Goal: Task Accomplishment & Management: Manage account settings

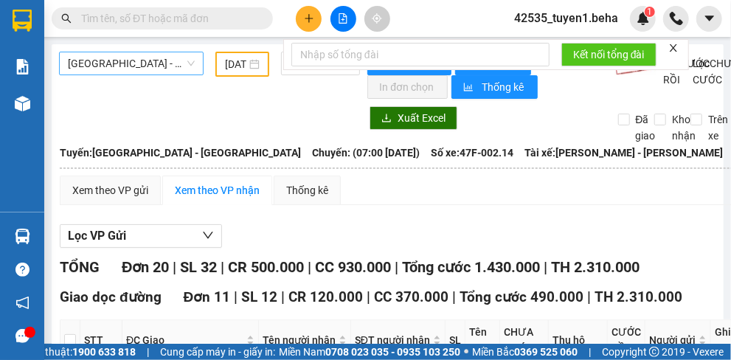
type input "[DATE]"
click at [139, 58] on span "[GEOGRAPHIC_DATA] - [GEOGRAPHIC_DATA]" at bounding box center [131, 63] width 127 height 22
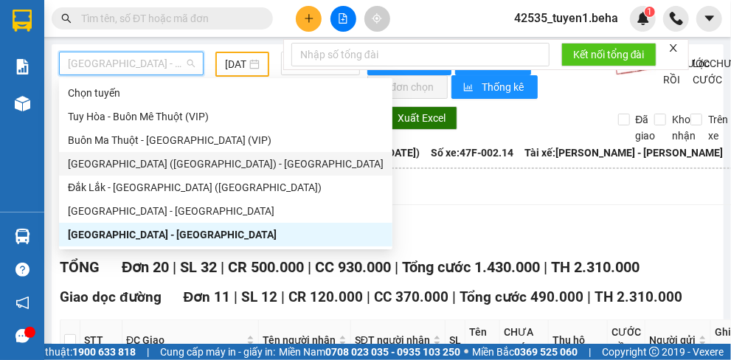
click at [99, 162] on div "[GEOGRAPHIC_DATA] ([GEOGRAPHIC_DATA]) - [GEOGRAPHIC_DATA]" at bounding box center [226, 164] width 316 height 16
type input "[DATE]"
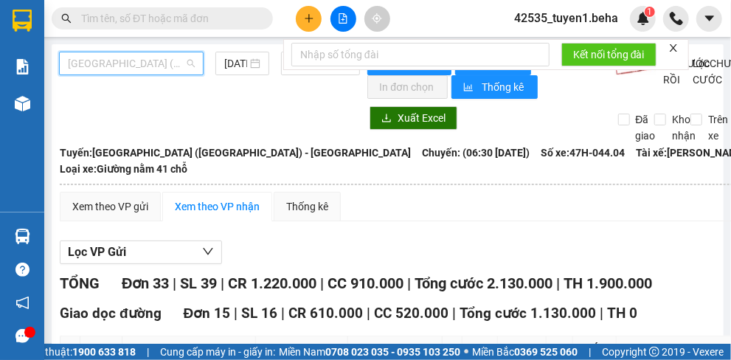
click at [144, 60] on span "[GEOGRAPHIC_DATA] ([GEOGRAPHIC_DATA]) - [GEOGRAPHIC_DATA]" at bounding box center [131, 63] width 127 height 22
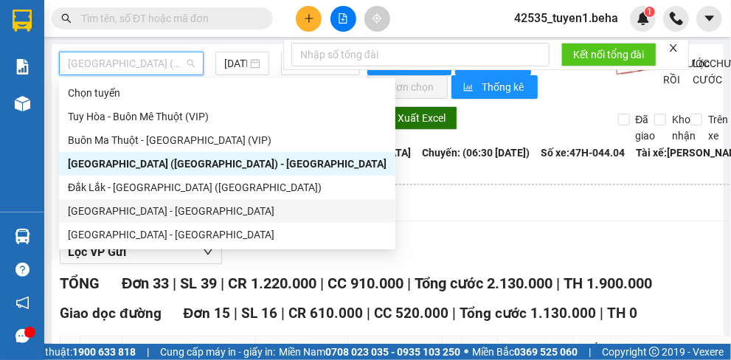
click at [128, 212] on div "[GEOGRAPHIC_DATA] - [GEOGRAPHIC_DATA]" at bounding box center [227, 211] width 319 height 16
type input "[DATE]"
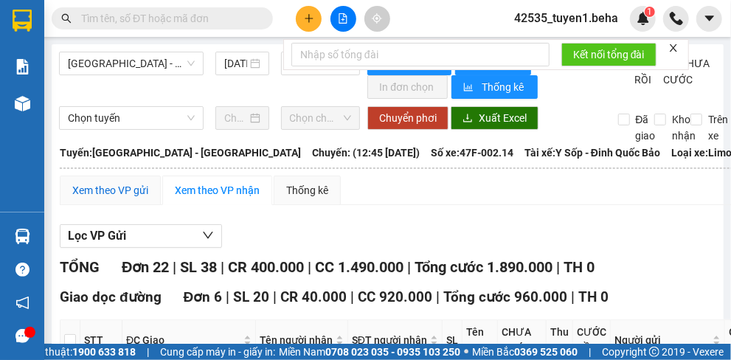
click at [96, 190] on div "Xem theo VP gửi" at bounding box center [110, 190] width 76 height 16
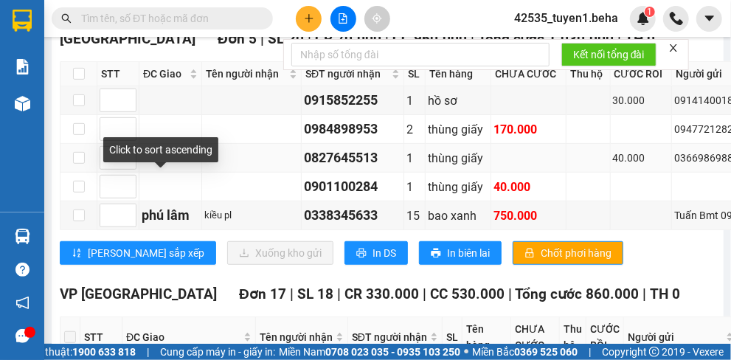
scroll to position [295, 0]
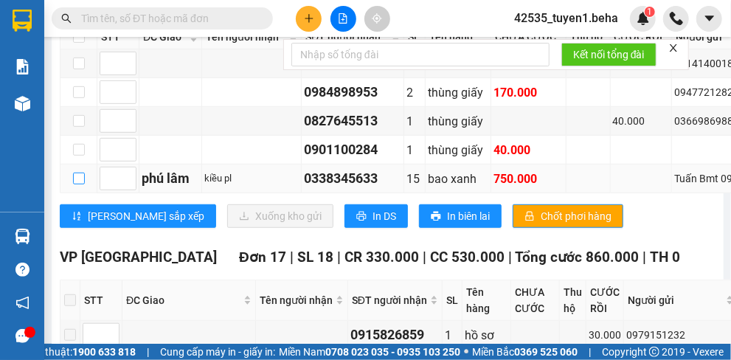
click at [75, 184] on input "checkbox" at bounding box center [79, 179] width 12 height 12
checkbox input "true"
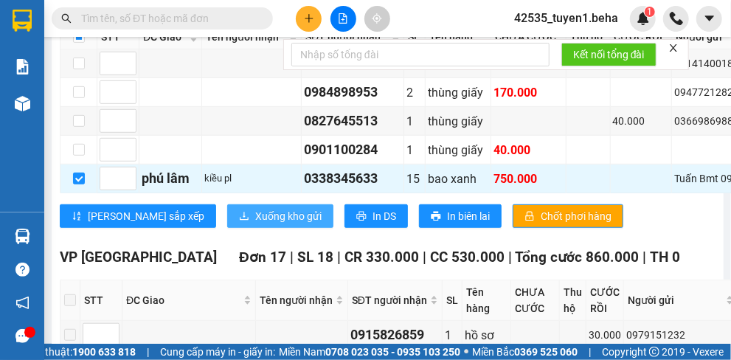
click at [255, 224] on span "Xuống kho gửi" at bounding box center [288, 216] width 66 height 16
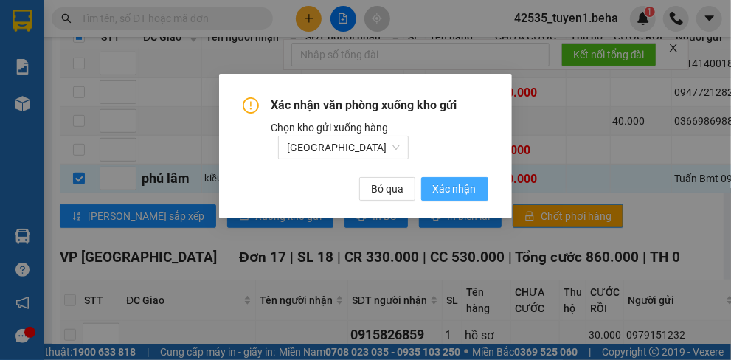
click at [466, 181] on button "Xác nhận" at bounding box center [454, 189] width 67 height 24
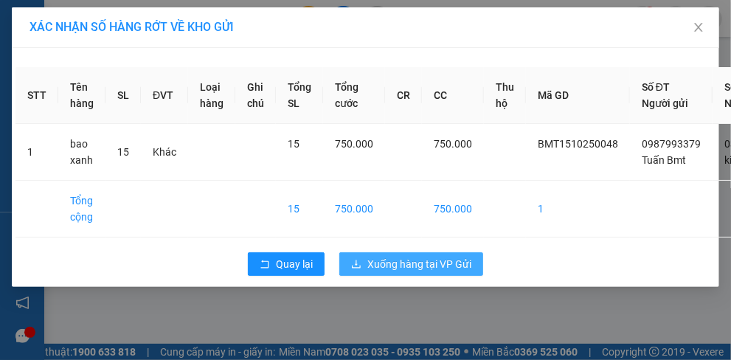
click at [415, 270] on button "Xuống hàng tại VP Gửi" at bounding box center [411, 264] width 144 height 24
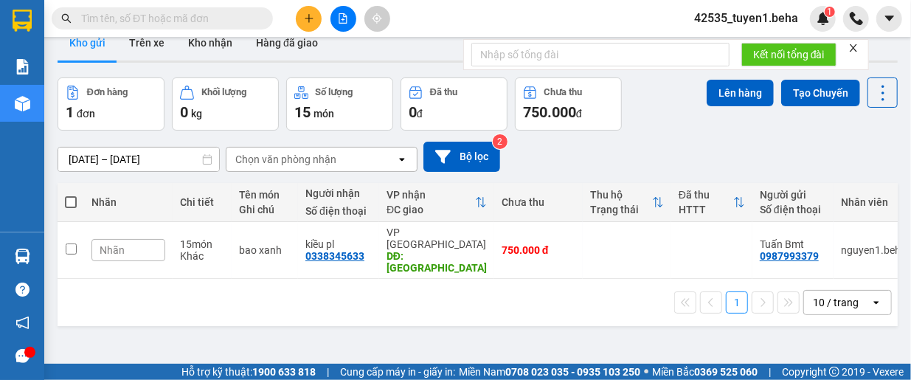
scroll to position [68, 0]
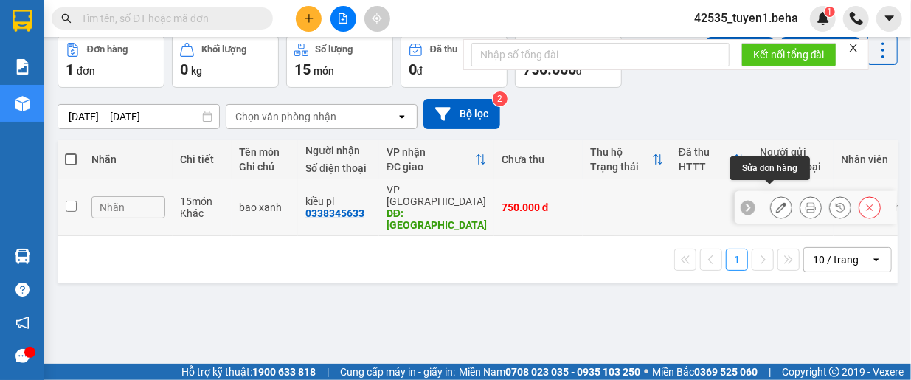
click at [731, 202] on icon at bounding box center [781, 207] width 10 height 10
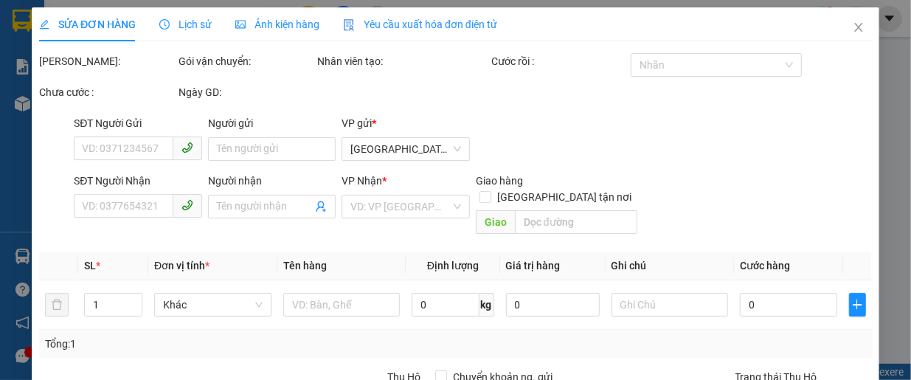
type input "0987993379"
type input "Tuấn Bmt"
type input "0338345633"
type input "kiều pl"
type input "phú lâm"
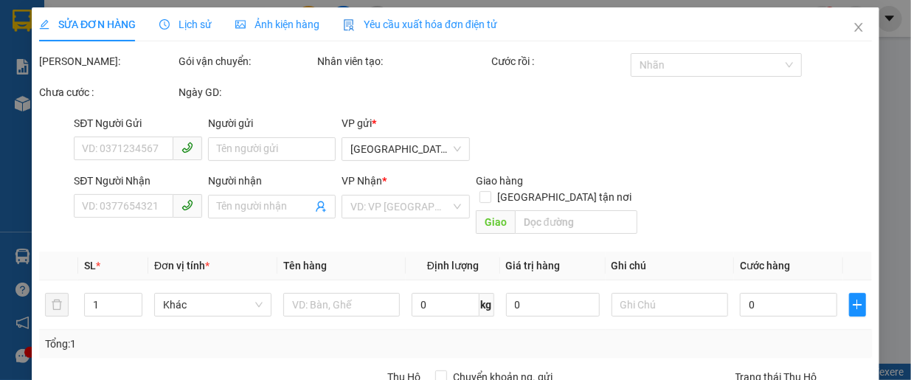
type input "750.000"
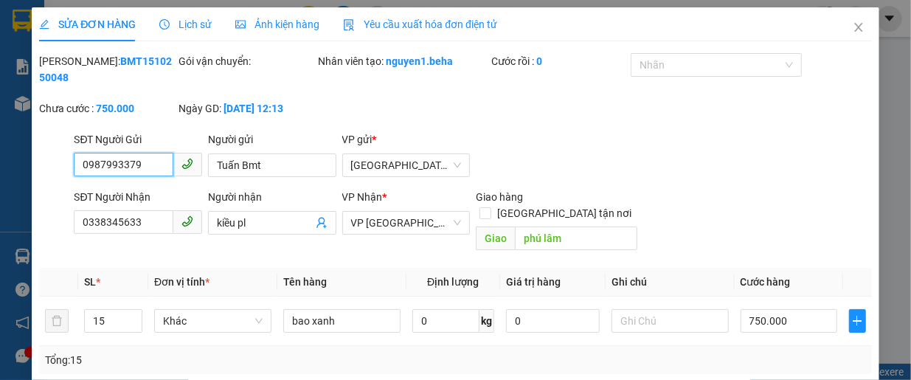
scroll to position [74, 0]
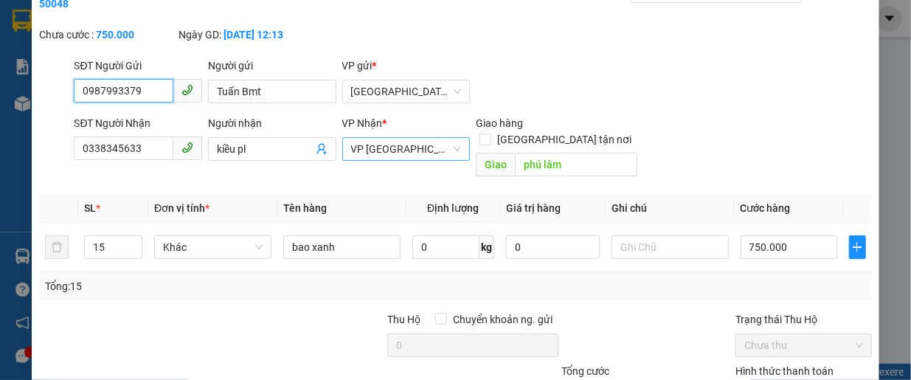
click at [397, 148] on span "VP [GEOGRAPHIC_DATA]" at bounding box center [406, 149] width 111 height 22
click at [303, 281] on div "Tổng: 15" at bounding box center [455, 286] width 833 height 28
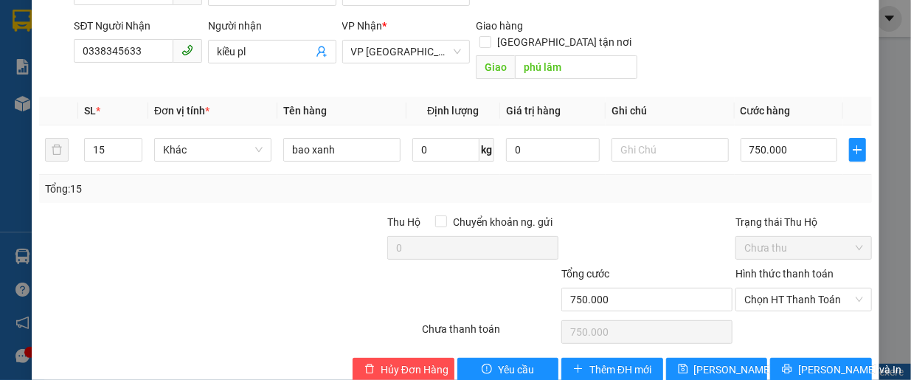
scroll to position [184, 0]
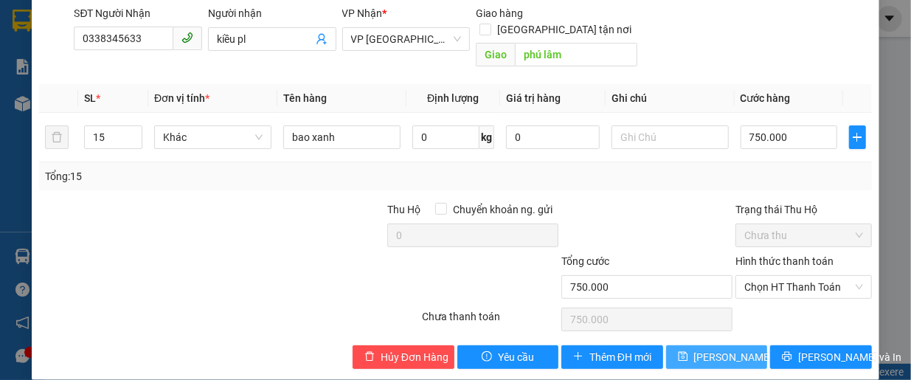
click at [716, 349] on span "Lưu thay đổi" at bounding box center [753, 357] width 118 height 16
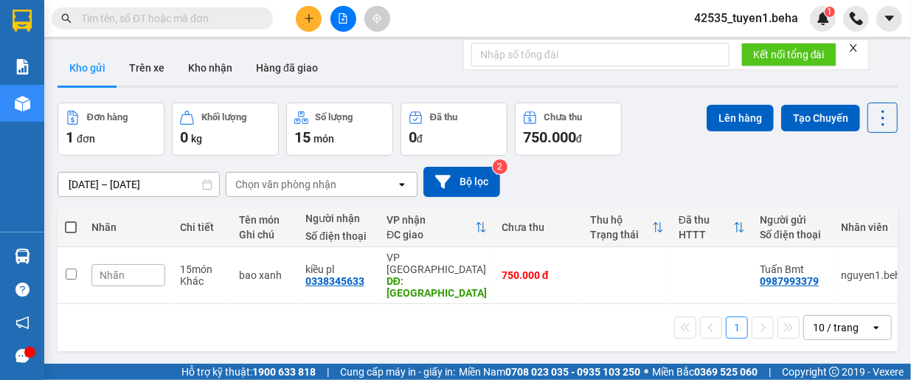
click at [109, 315] on div "1 10 / trang open" at bounding box center [477, 327] width 829 height 25
click at [341, 19] on icon "file-add" at bounding box center [343, 18] width 10 height 10
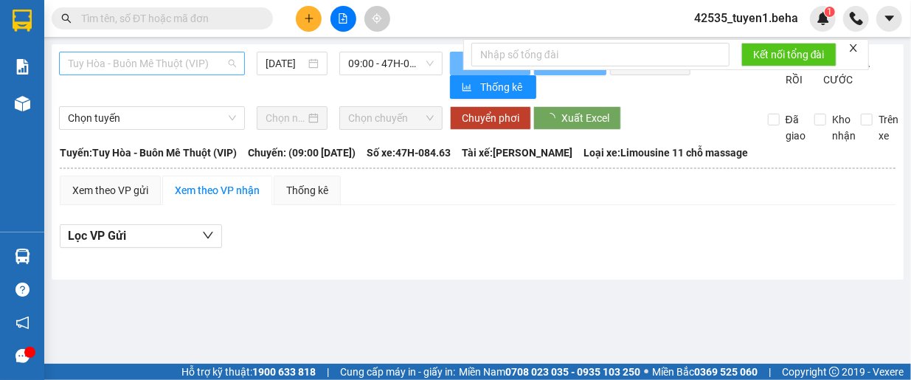
click at [174, 61] on span "Tuy Hòa - Buôn Mê Thuột (VIP)" at bounding box center [152, 63] width 168 height 22
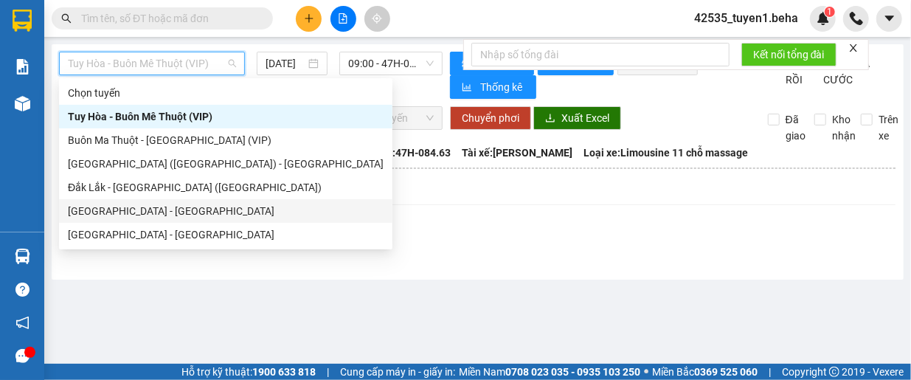
click at [131, 215] on div "[GEOGRAPHIC_DATA] - [GEOGRAPHIC_DATA]" at bounding box center [226, 211] width 316 height 16
type input "[DATE]"
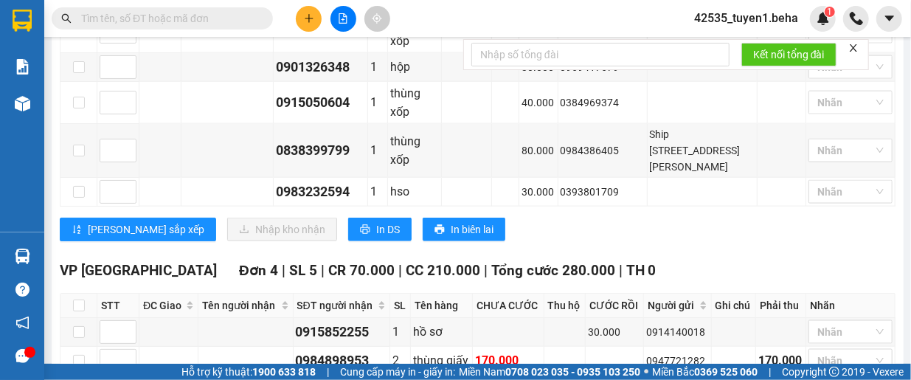
scroll to position [1027, 0]
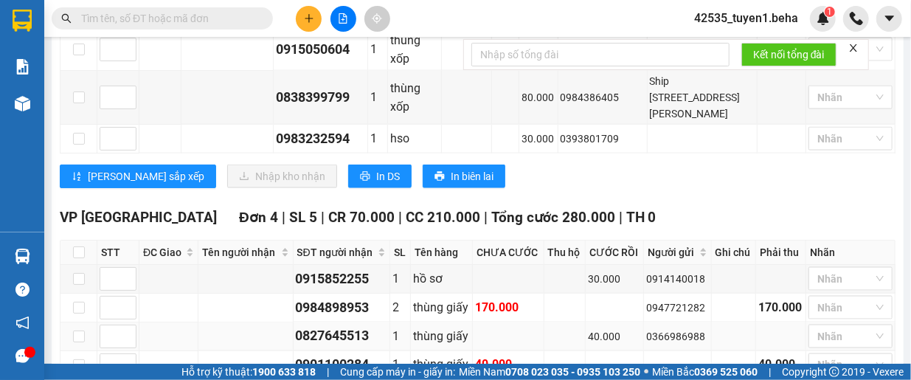
click at [169, 323] on td at bounding box center [168, 337] width 59 height 29
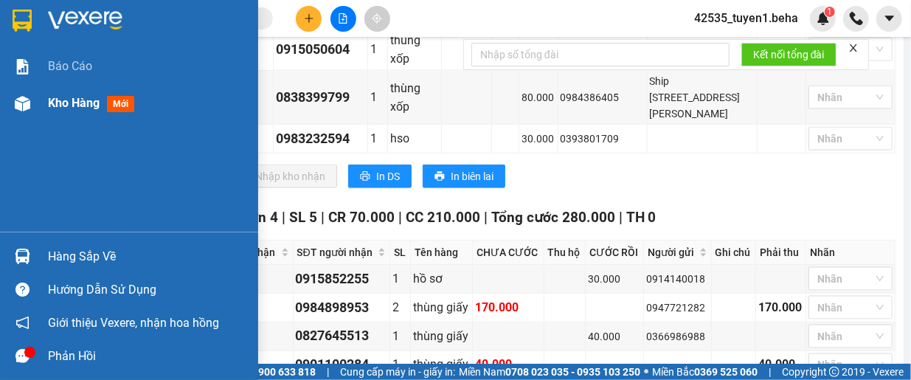
click at [66, 103] on span "Kho hàng" at bounding box center [74, 103] width 52 height 14
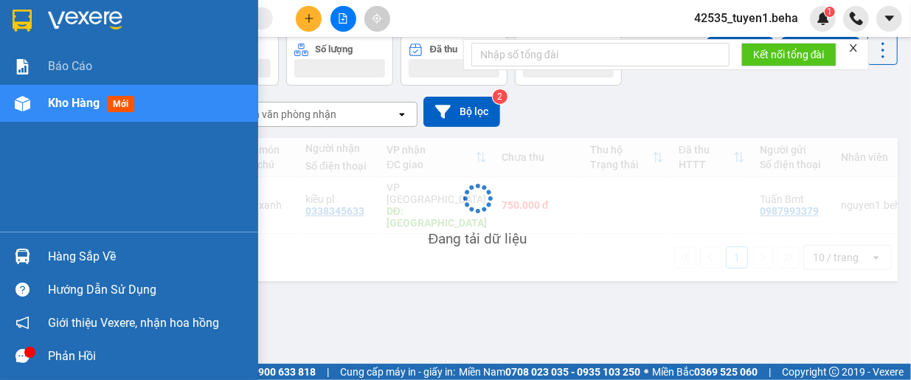
scroll to position [68, 0]
